Goal: Task Accomplishment & Management: Manage account settings

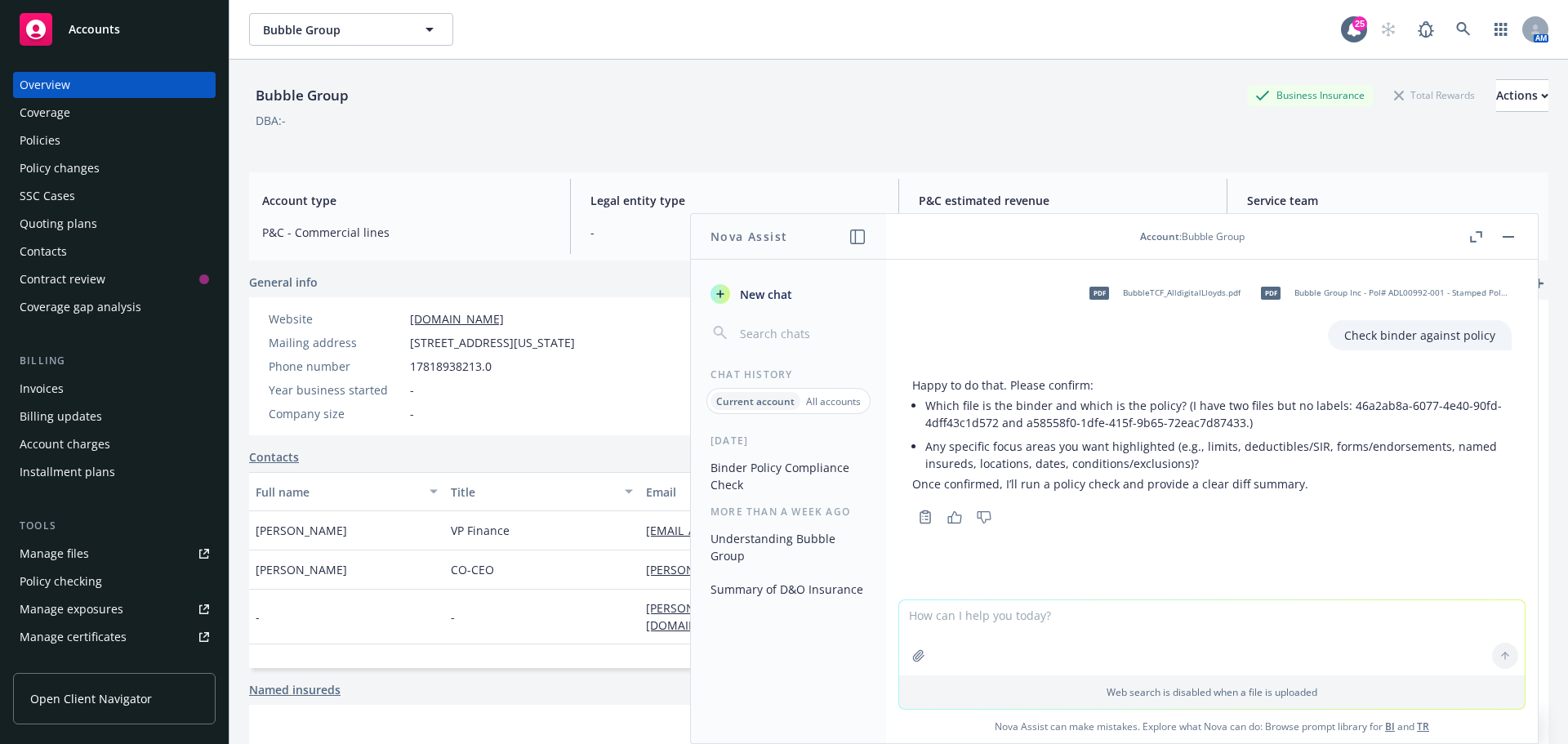
click at [1008, 512] on div "Copy to clipboard Thumbs up Thumbs down" at bounding box center [1212, 517] width 599 height 23
click at [1327, 487] on p "Once confirmed, I’ll run a policy check and provide a clear diff summary." at bounding box center [1212, 484] width 599 height 17
click at [1326, 485] on p "Once confirmed, I’ll run a policy check and provide a clear diff summary." at bounding box center [1212, 484] width 599 height 17
click at [1152, 514] on div "Copy to clipboard Thumbs up Thumbs down" at bounding box center [1212, 517] width 599 height 23
click at [1310, 487] on p "Once confirmed, I’ll run a policy check and provide a clear diff summary." at bounding box center [1212, 484] width 599 height 17
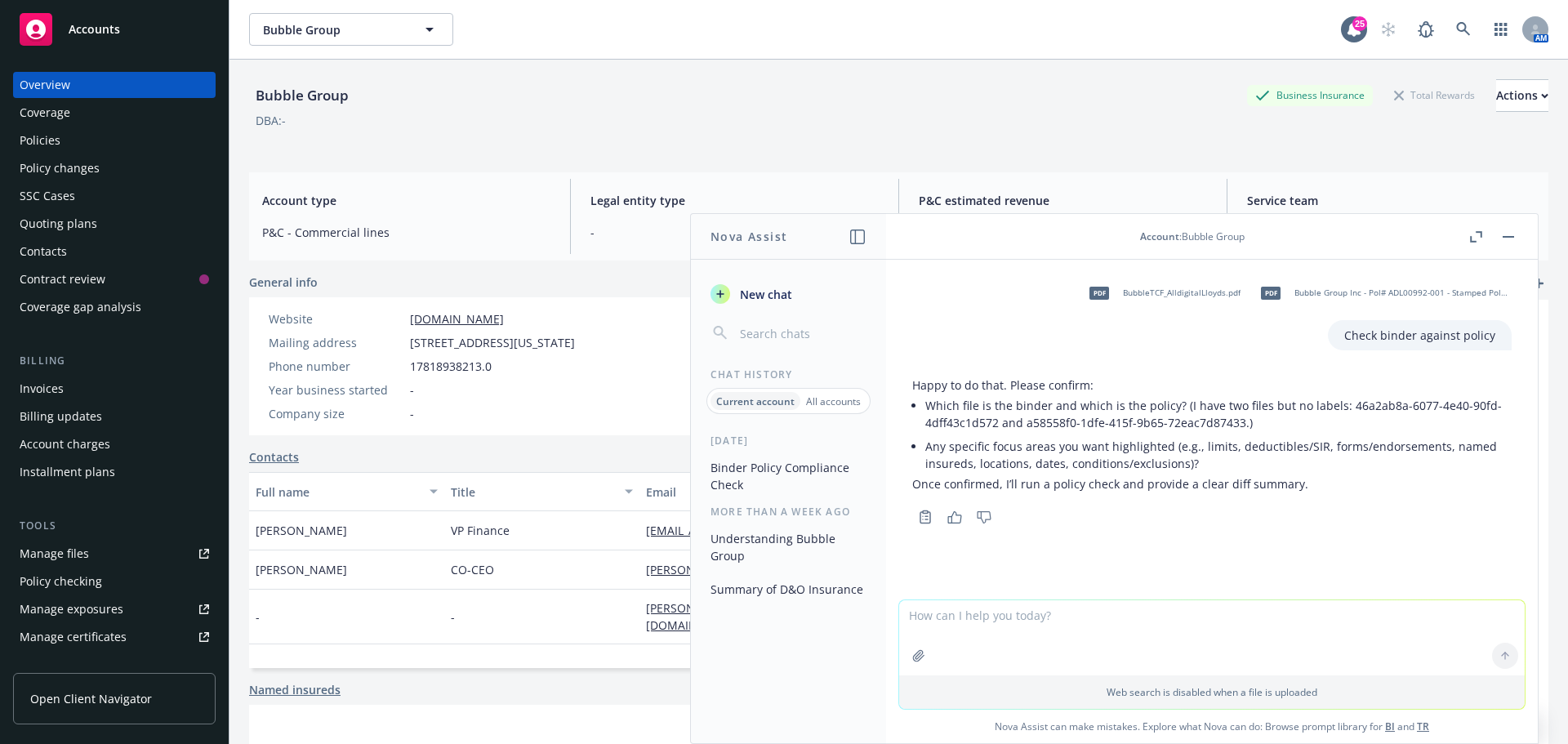
click at [1130, 462] on li "Any specific focus areas you want highlighted (e.g., limits, deductibles/SIR, f…" at bounding box center [1218, 455] width 586 height 40
click at [1044, 517] on div "Copy to clipboard Thumbs up Thumbs down" at bounding box center [1212, 517] width 599 height 23
click at [1309, 484] on p "Once confirmed, I’ll run a policy check and provide a clear diff summary." at bounding box center [1212, 484] width 599 height 17
click at [1412, 336] on p "Check binder against policy" at bounding box center [1419, 335] width 151 height 17
click at [976, 615] on textarea at bounding box center [1212, 637] width 626 height 75
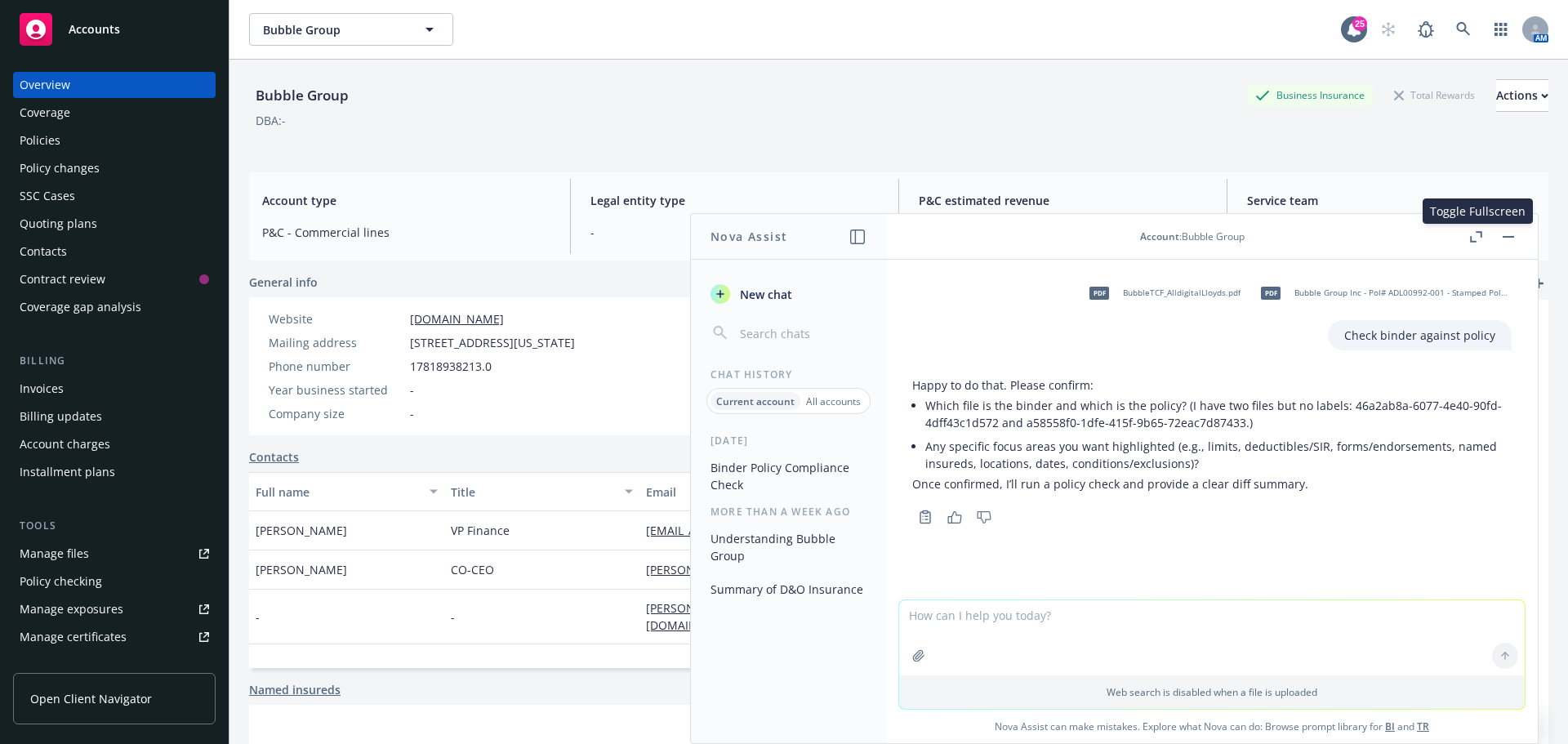
click at [1473, 238] on icon "button" at bounding box center [1476, 236] width 12 height 11
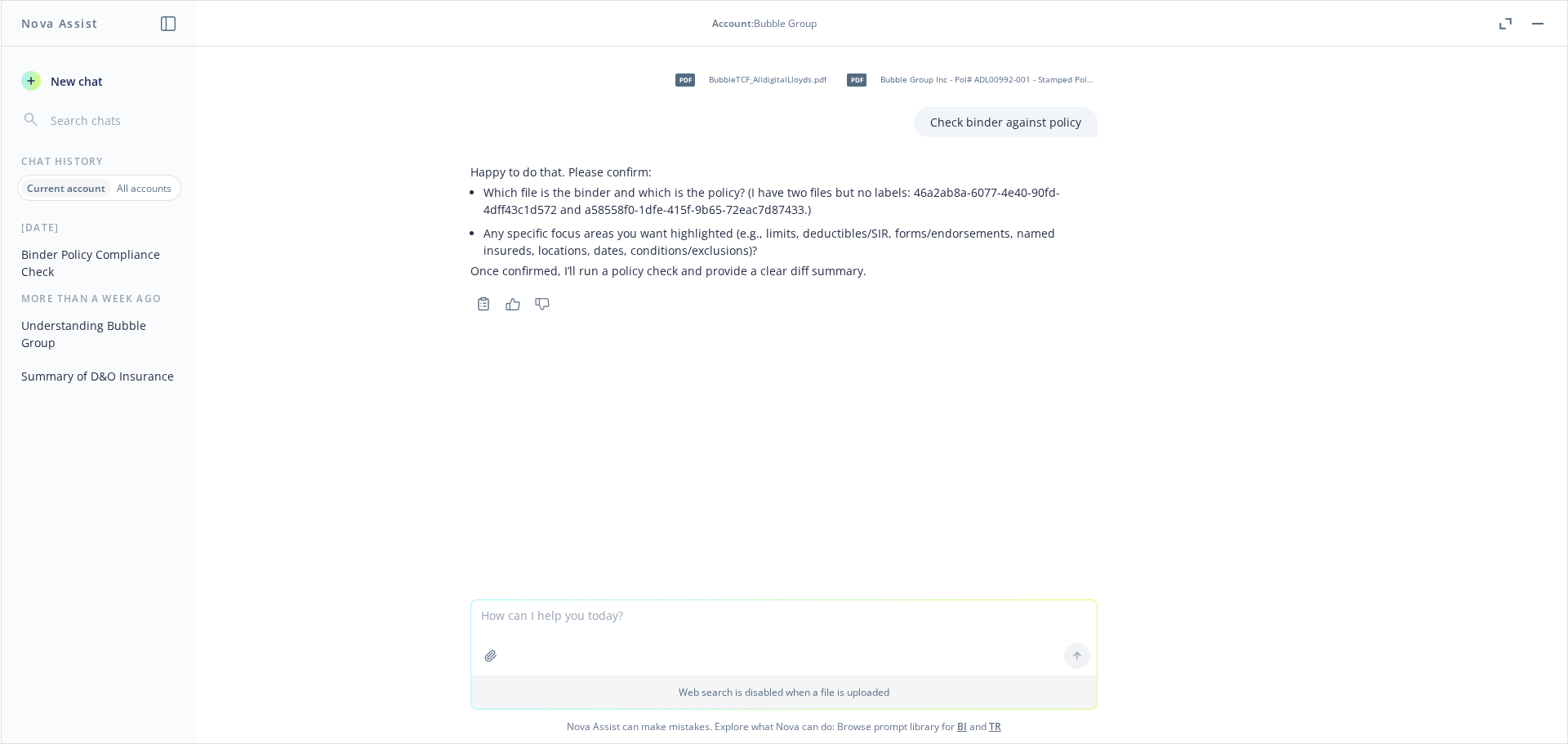
click at [625, 346] on div at bounding box center [784, 344] width 1540 height 20
click at [578, 301] on div "Copy to clipboard Thumbs up Thumbs down" at bounding box center [784, 304] width 628 height 23
click at [509, 624] on textarea at bounding box center [784, 637] width 626 height 75
click at [679, 542] on textarea "Check Bubble Group Inc Pol # AD" at bounding box center [784, 560] width 626 height 77
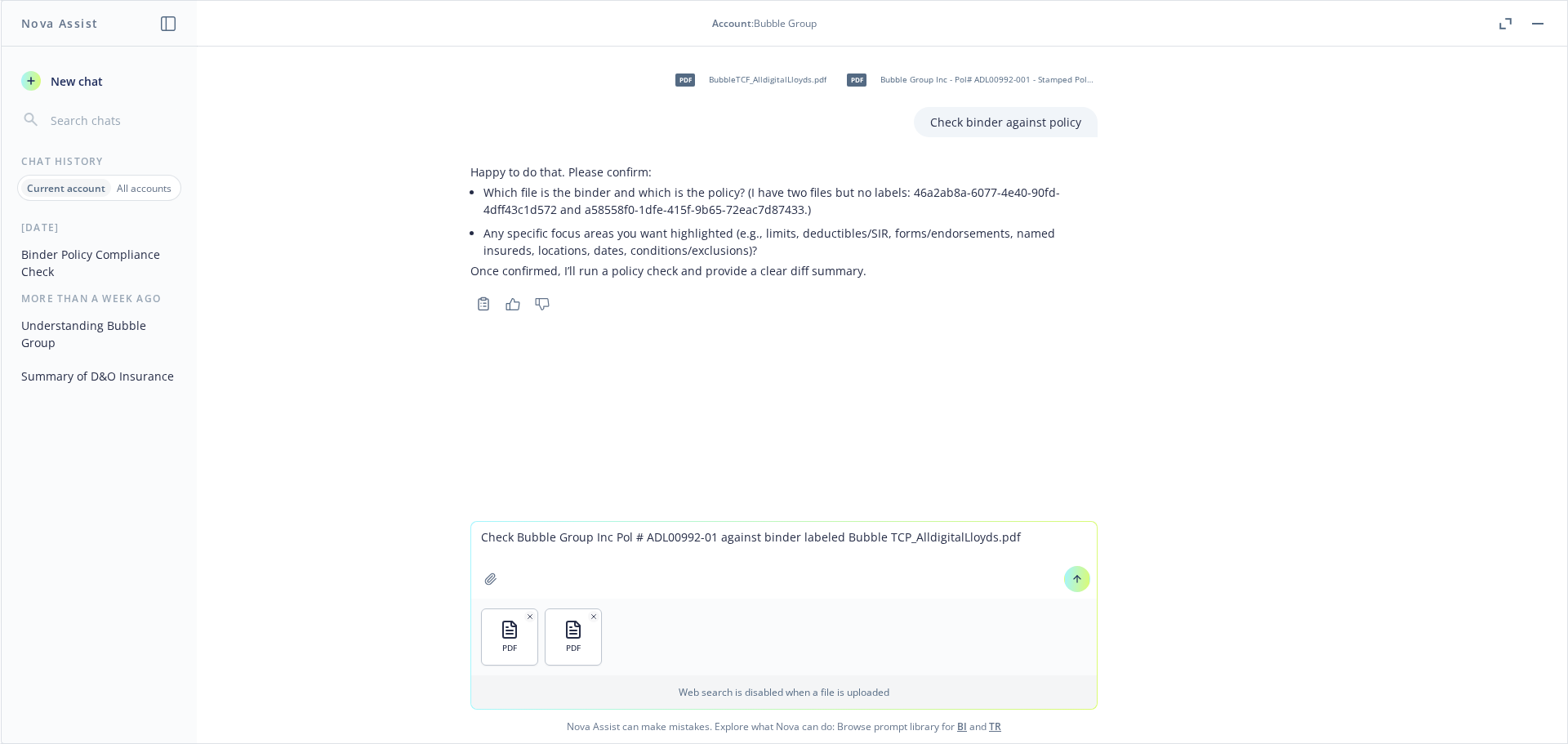
type textarea "Check Bubble Group Inc Pol # ADL00992-01 against binder labeled Bubble TCP_Alld…"
click at [1075, 574] on icon at bounding box center [1077, 579] width 11 height 11
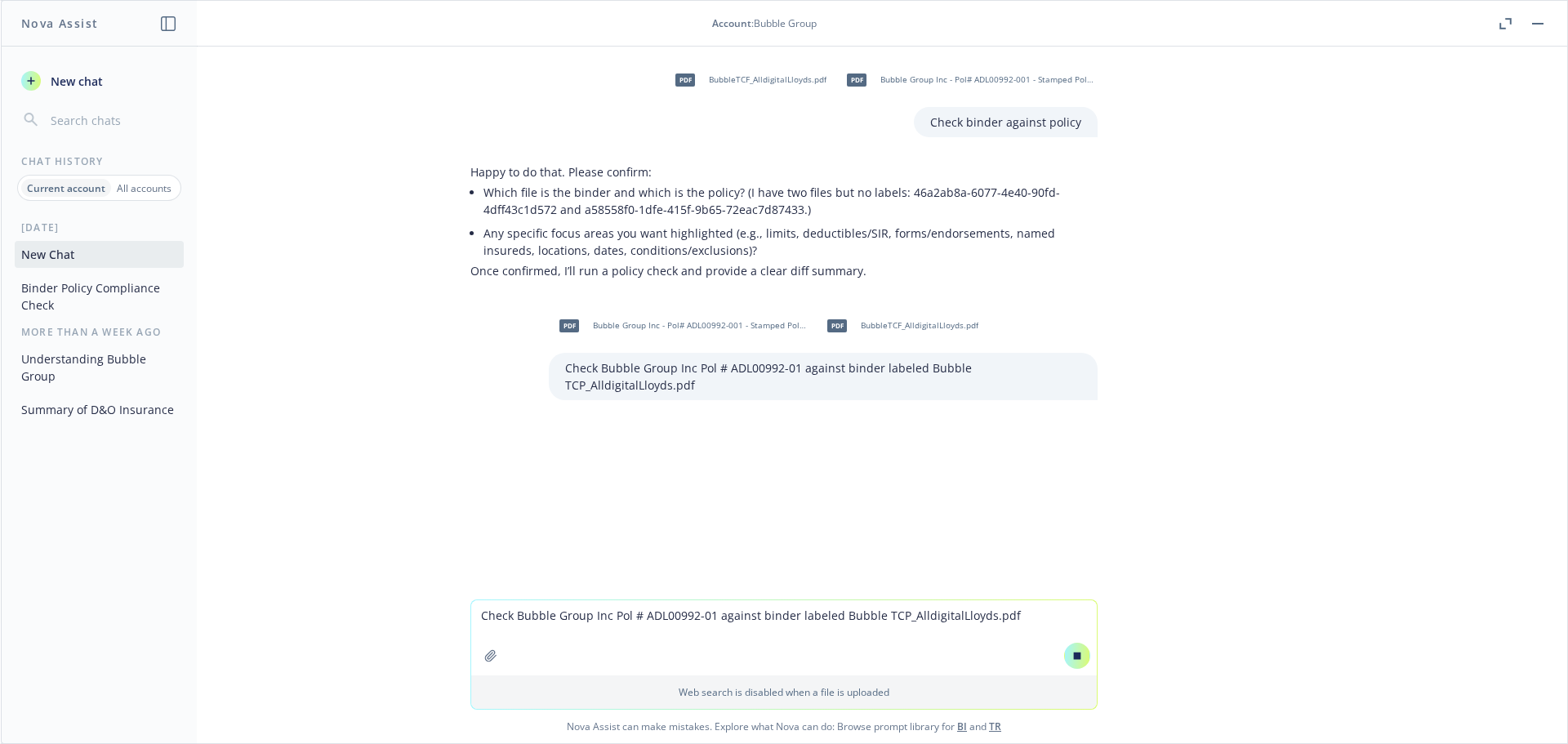
click at [1500, 24] on icon "button" at bounding box center [1503, 26] width 6 height 6
